Goal: Task Accomplishment & Management: Manage account settings

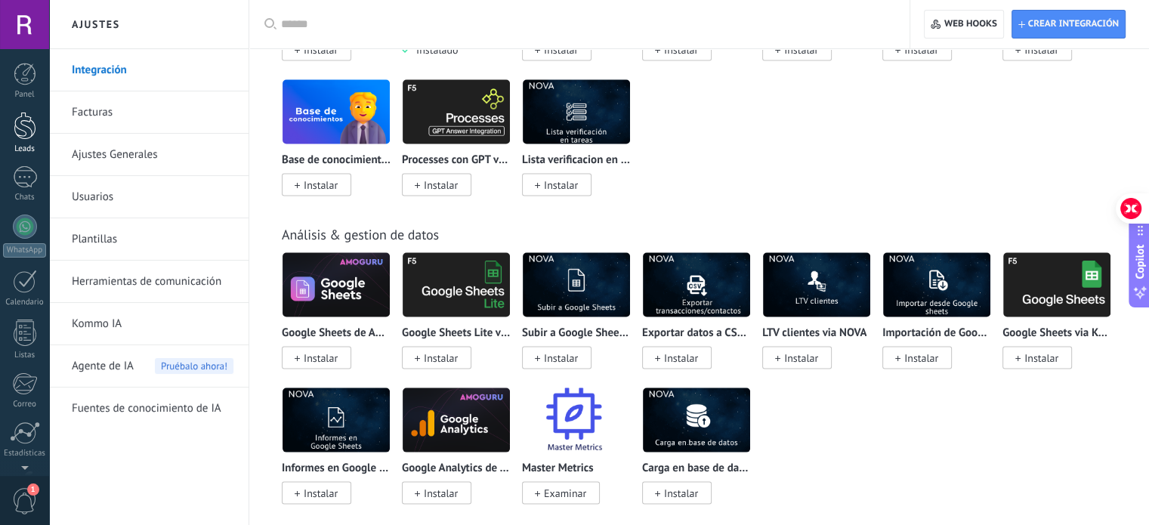
click at [23, 130] on div at bounding box center [25, 126] width 23 height 28
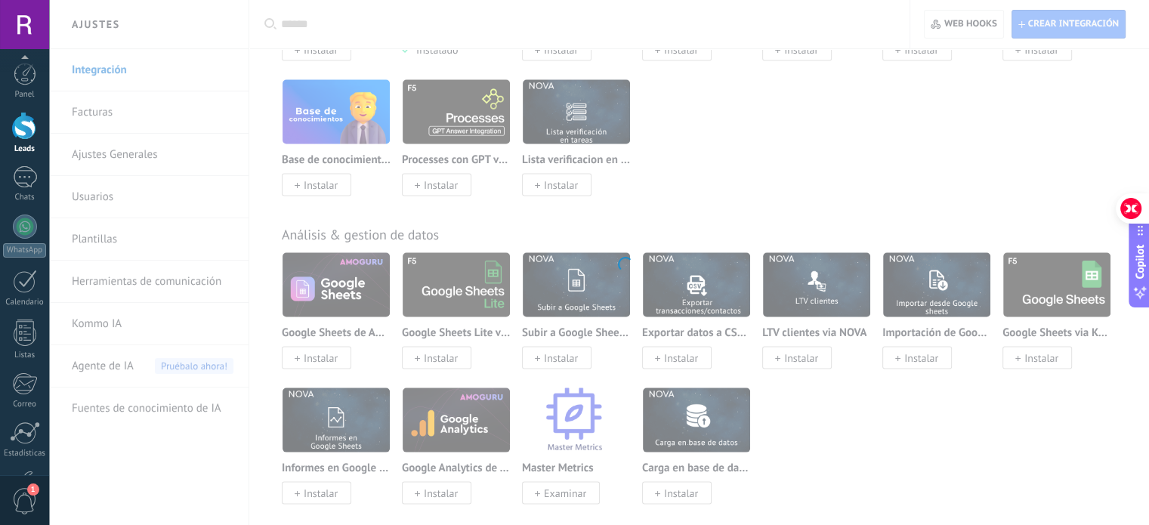
scroll to position [103, 0]
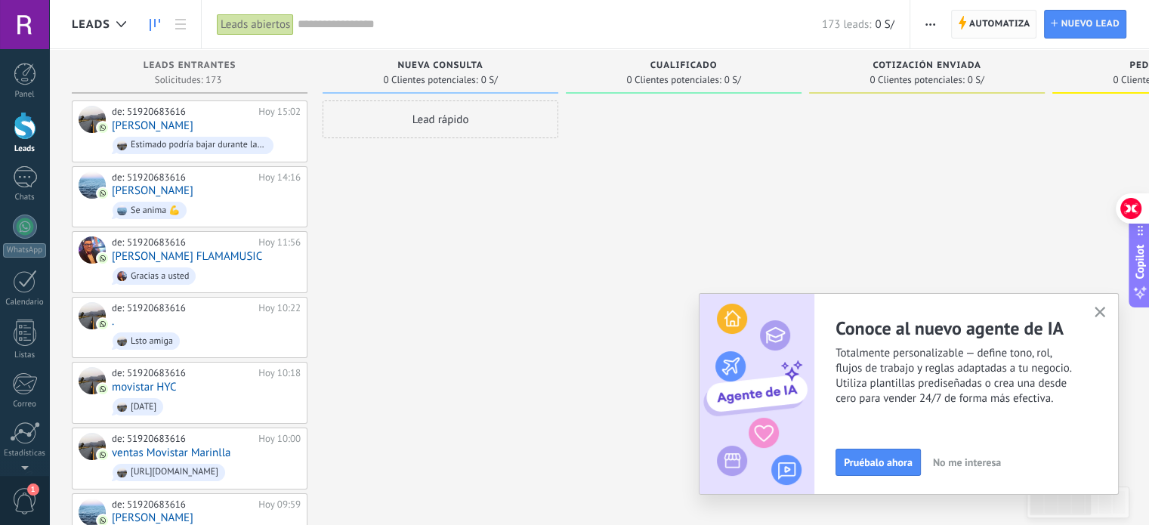
click at [986, 17] on span "Automatiza" at bounding box center [999, 24] width 61 height 27
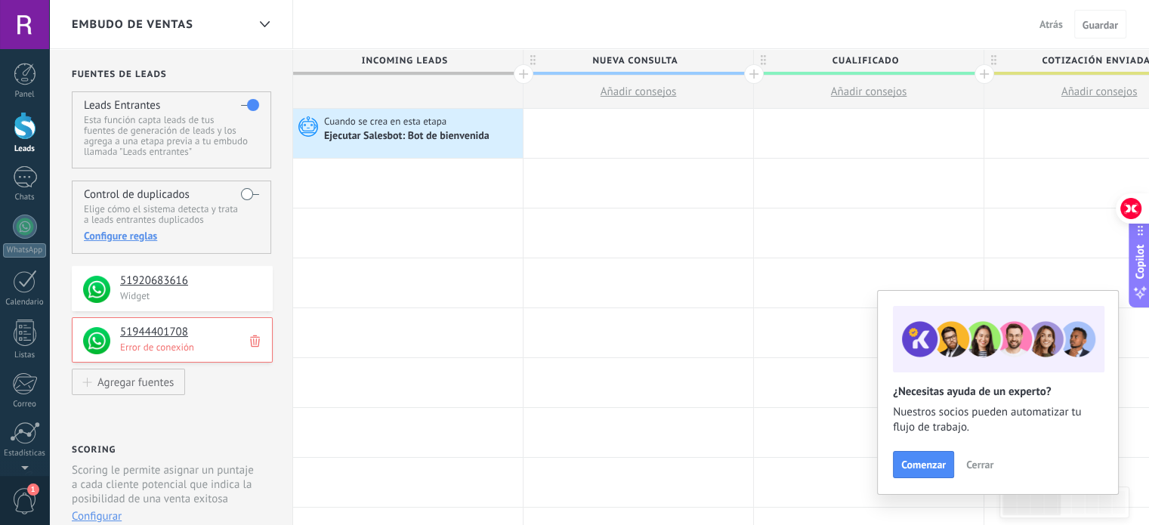
click at [986, 474] on button "Cerrar" at bounding box center [979, 464] width 41 height 23
